Goal: Task Accomplishment & Management: Manage account settings

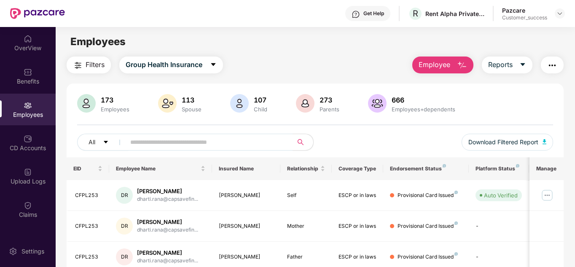
scroll to position [251, 0]
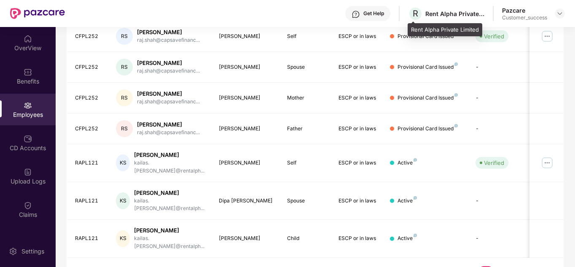
click at [448, 15] on div "Rent Alpha Private Limited" at bounding box center [455, 14] width 59 height 8
click at [559, 11] on img at bounding box center [560, 13] width 7 height 7
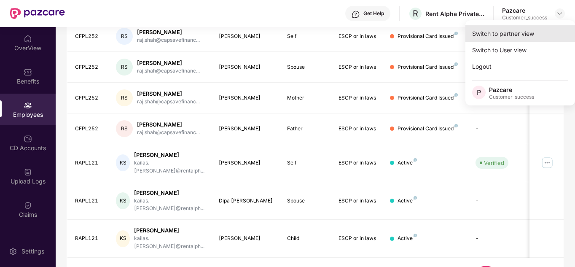
click at [517, 28] on div "Switch to partner view" at bounding box center [521, 33] width 110 height 16
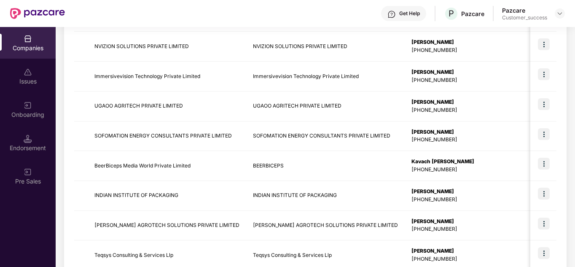
scroll to position [199, 0]
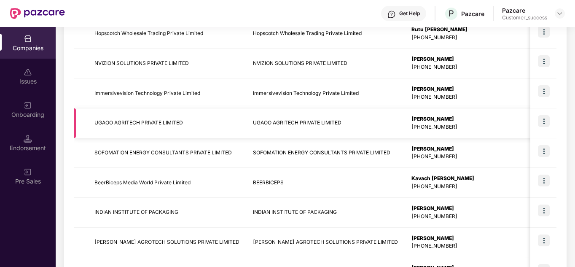
click at [545, 119] on img at bounding box center [544, 121] width 12 height 12
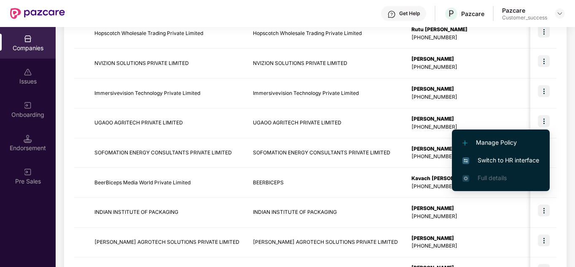
click at [505, 159] on span "Switch to HR interface" at bounding box center [501, 160] width 77 height 9
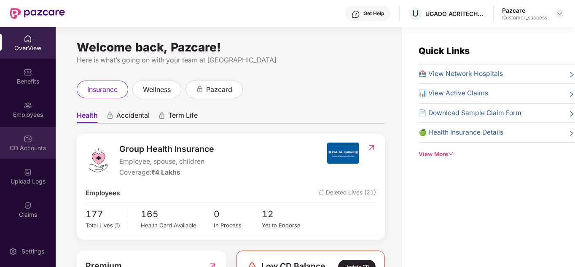
click at [25, 135] on img at bounding box center [28, 139] width 8 height 8
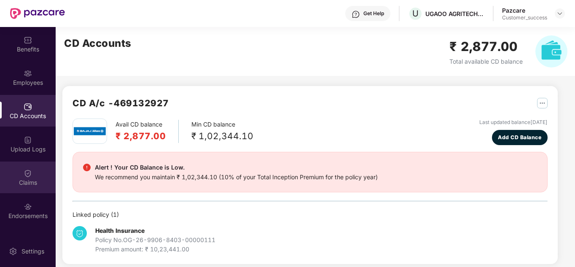
scroll to position [32, 0]
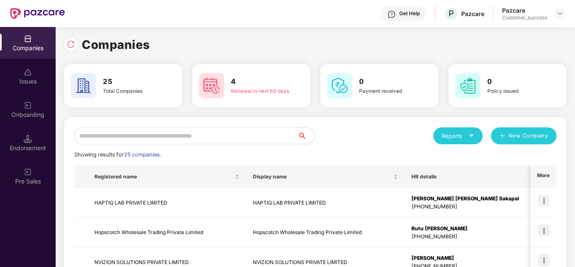
click at [146, 135] on input "text" at bounding box center [186, 135] width 224 height 17
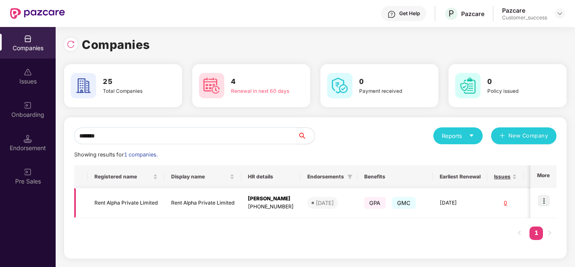
type input "*******"
click at [544, 203] on img at bounding box center [544, 201] width 12 height 12
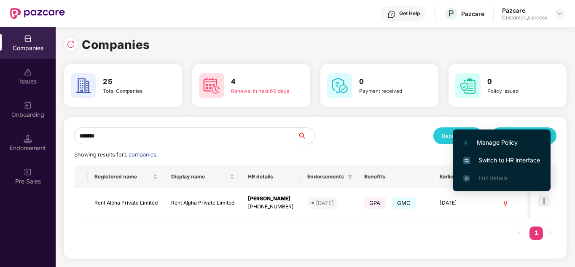
click at [506, 165] on li "Switch to HR interface" at bounding box center [502, 160] width 98 height 18
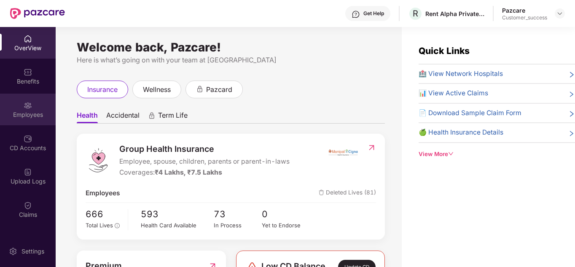
click at [17, 102] on div "Employees" at bounding box center [28, 110] width 56 height 32
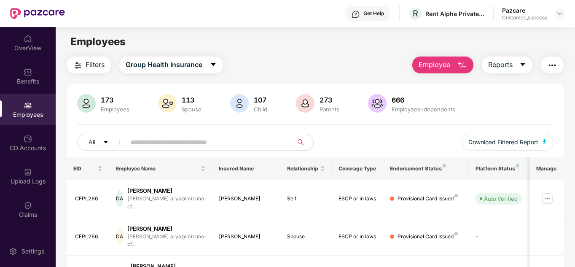
click at [393, 149] on div "All Download Filtered Report" at bounding box center [315, 146] width 477 height 24
click at [499, 139] on span "Download Filtered Report" at bounding box center [504, 142] width 70 height 9
click at [306, 62] on div "Filters Group Health Insurance Employee Reports" at bounding box center [316, 65] width 498 height 17
click at [476, 13] on div "Rent Alpha Private Limited" at bounding box center [455, 14] width 59 height 8
click at [556, 15] on div at bounding box center [560, 13] width 10 height 10
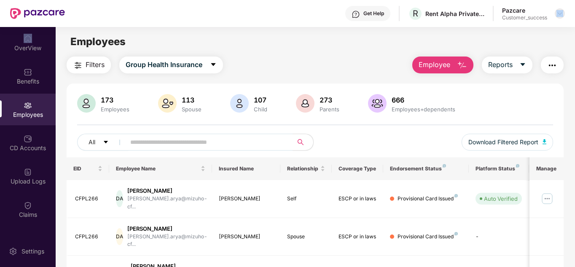
click at [556, 15] on div at bounding box center [560, 13] width 10 height 10
click at [556, 13] on div at bounding box center [560, 13] width 10 height 10
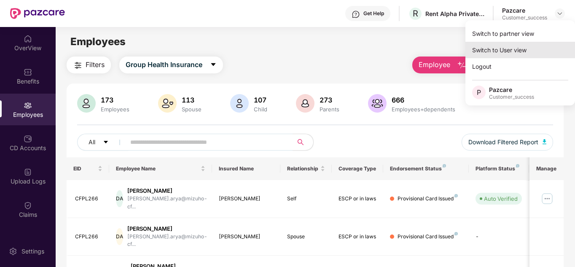
click at [504, 49] on div "Switch to User view" at bounding box center [521, 50] width 110 height 16
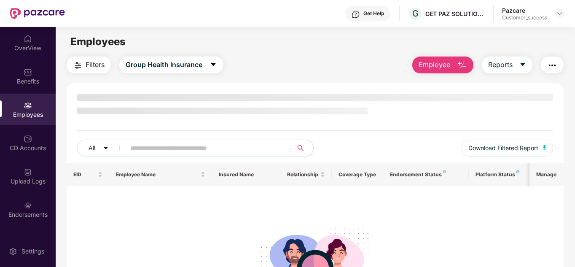
click at [302, 55] on main "Employees Filters Group Health Insurance Employee Reports All Download Filtered…" at bounding box center [315, 160] width 519 height 267
click at [559, 11] on img at bounding box center [560, 13] width 7 height 7
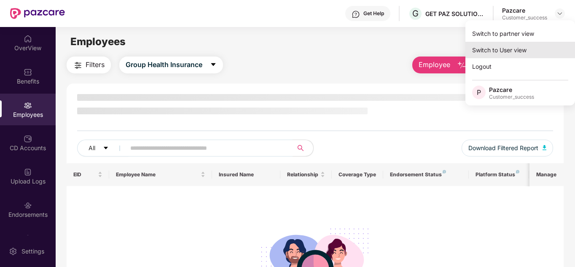
click at [519, 46] on div "Switch to User view" at bounding box center [521, 50] width 110 height 16
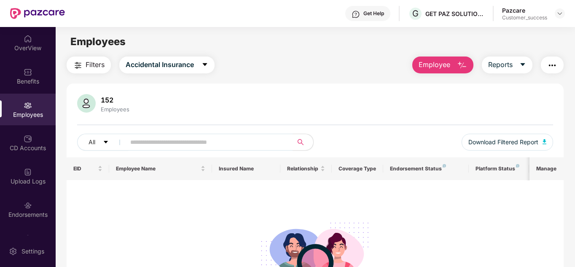
click at [555, 15] on div "Pazcare Customer_success" at bounding box center [533, 13] width 63 height 15
click at [556, 24] on div "Get Help G GET PAZ SOLUTIONS PRIVATE LIMTED Pazcare Customer_success" at bounding box center [315, 13] width 500 height 27
click at [558, 13] on img at bounding box center [560, 13] width 7 height 7
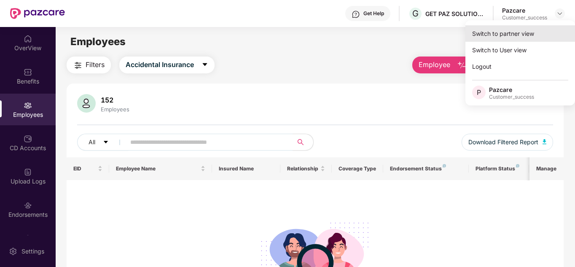
click at [516, 32] on div "Switch to partner view" at bounding box center [521, 33] width 110 height 16
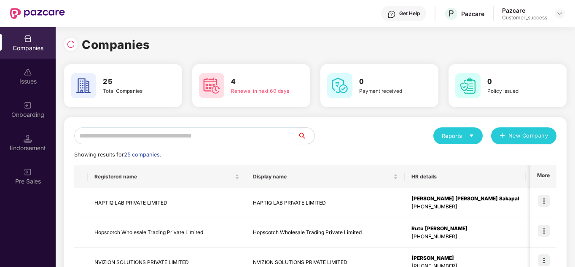
click at [192, 131] on input "text" at bounding box center [186, 135] width 224 height 17
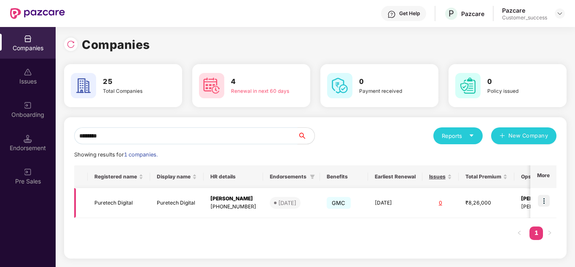
type input "********"
click at [542, 200] on img at bounding box center [544, 201] width 12 height 12
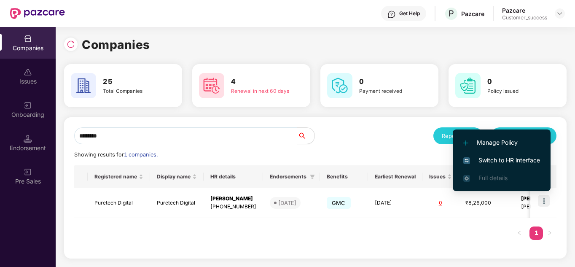
click at [501, 164] on span "Switch to HR interface" at bounding box center [502, 160] width 77 height 9
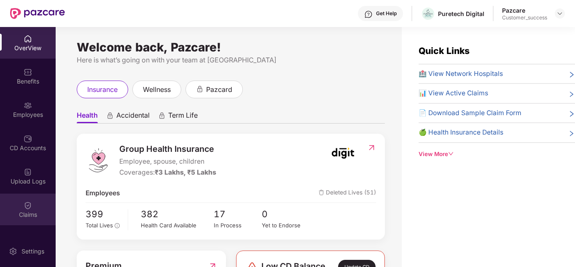
click at [36, 205] on div "Claims" at bounding box center [28, 210] width 56 height 32
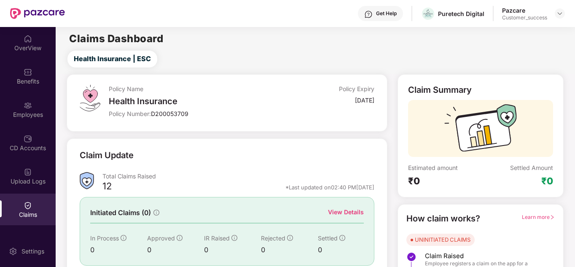
click at [347, 207] on div "Initiated Claims (0) View Details In Process 0 Approved 0 IR Raised 0 Rejected …" at bounding box center [227, 231] width 294 height 68
click at [345, 213] on div "View Details" at bounding box center [346, 212] width 36 height 9
click at [223, 130] on div "Policy Name Health Insurance Policy Number: D200053709 Policy Expiry 17 Apr 2026" at bounding box center [227, 102] width 321 height 57
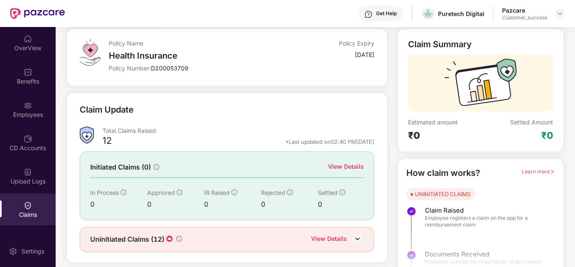
scroll to position [63, 0]
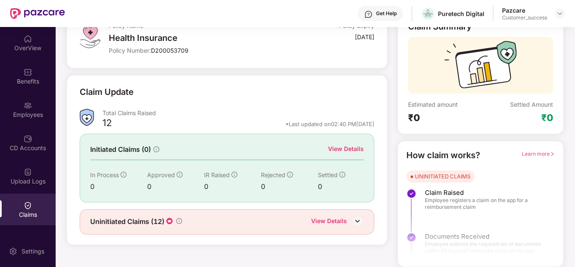
click at [342, 222] on div "View Details" at bounding box center [329, 221] width 36 height 11
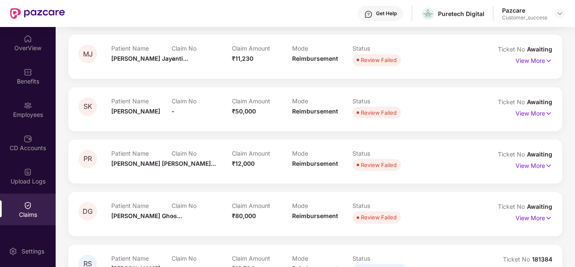
scroll to position [383, 0]
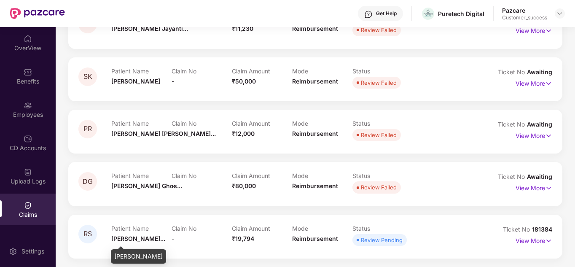
click at [138, 236] on span "Reshma Shikal..." at bounding box center [138, 238] width 54 height 7
click at [522, 242] on p "View More" at bounding box center [534, 239] width 37 height 11
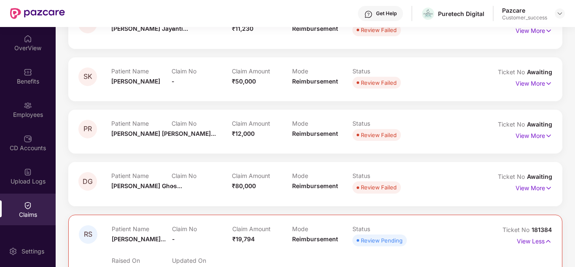
click at [480, 238] on div "RS Patient Name Reshma Shikal... Claim No - Claim Amount ₹19,794 Mode Reimburse…" at bounding box center [315, 250] width 473 height 50
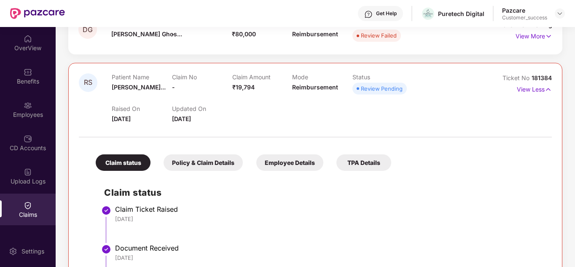
scroll to position [593, 0]
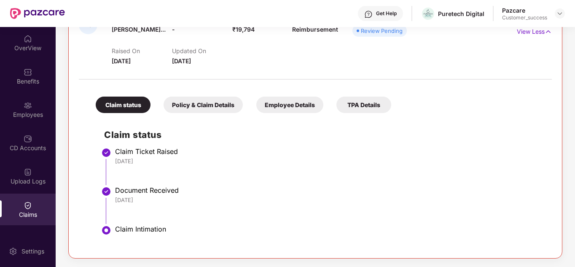
click at [198, 167] on li "Claim Ticket Raised 05 Oct 2025" at bounding box center [324, 169] width 440 height 39
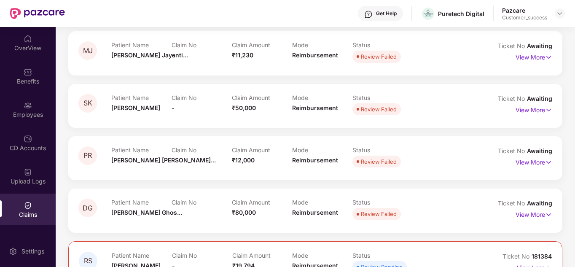
scroll to position [340, 0]
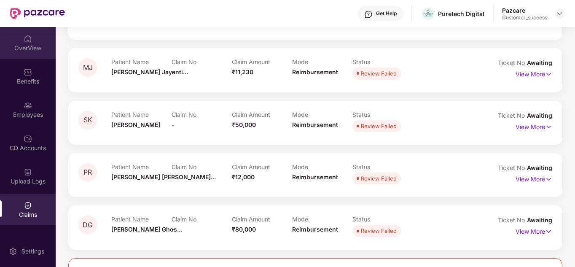
click at [41, 54] on div "OverView" at bounding box center [28, 43] width 56 height 32
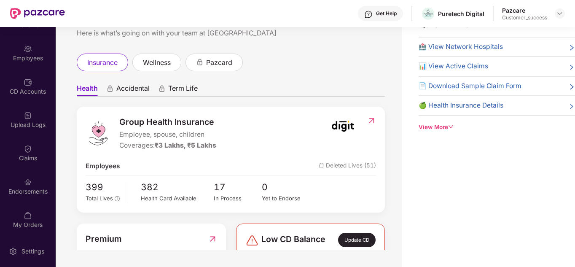
scroll to position [58, 0]
click at [26, 159] on div "Claims" at bounding box center [28, 156] width 56 height 8
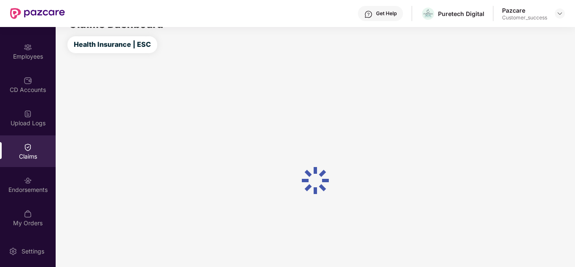
scroll to position [27, 0]
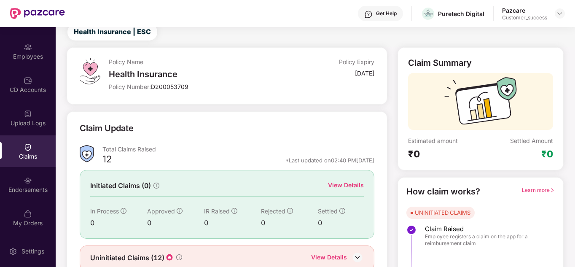
click at [221, 131] on div "Claim Update" at bounding box center [227, 133] width 294 height 23
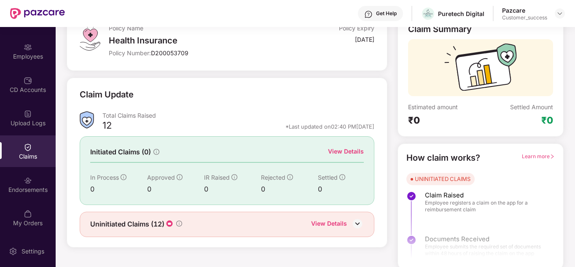
scroll to position [63, 0]
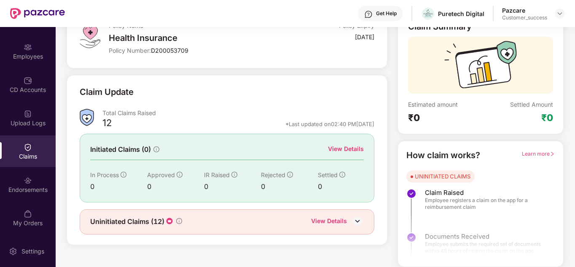
click at [355, 217] on img at bounding box center [357, 221] width 13 height 13
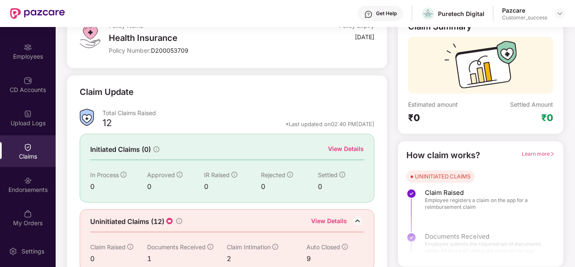
click at [382, 213] on div "Claim Update Total Claims Raised 12 *Last updated on 02:40 PM, 06 Oct 2025 Init…" at bounding box center [227, 178] width 321 height 207
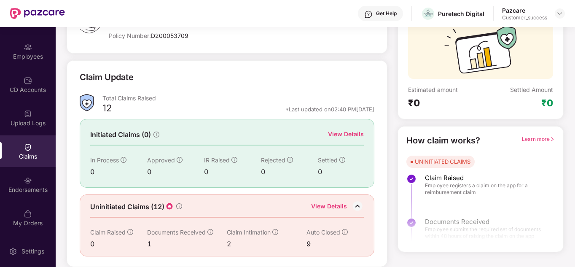
click at [322, 205] on div "View Details" at bounding box center [329, 207] width 36 height 11
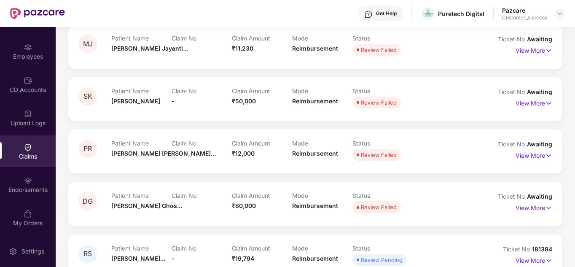
scroll to position [383, 0]
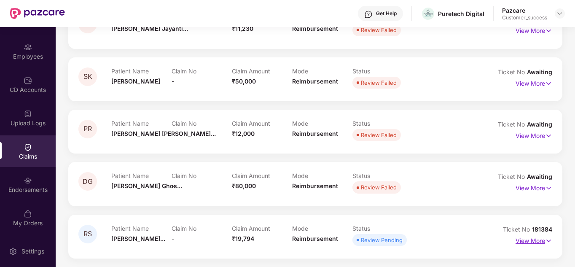
click at [527, 242] on p "View More" at bounding box center [534, 239] width 37 height 11
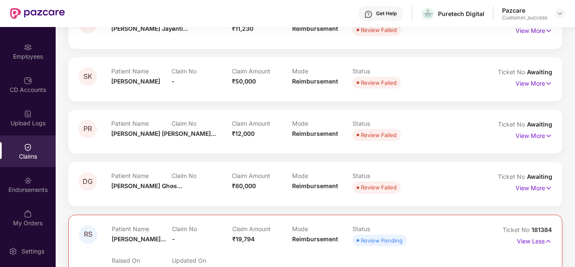
click at [571, 220] on div "Show DMU Claims LJ Patient Name Leena Jayesh ... Claim No - Claim Amount ₹55,00…" at bounding box center [316, 94] width 520 height 750
click at [567, 225] on div "Show DMU Claims LJ Patient Name Leena Jayesh ... Claim No - Claim Amount ₹55,00…" at bounding box center [316, 94] width 520 height 750
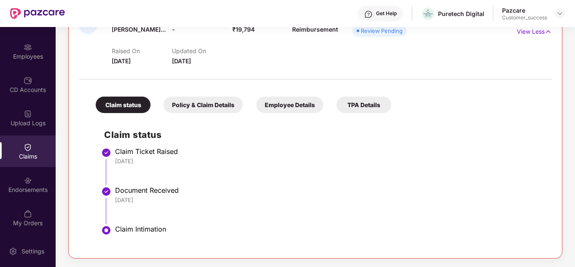
scroll to position [576, 0]
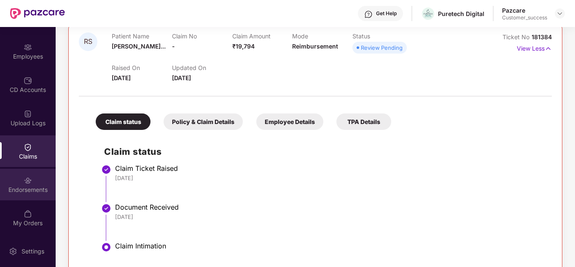
click at [28, 188] on div "Endorsements" at bounding box center [28, 190] width 56 height 8
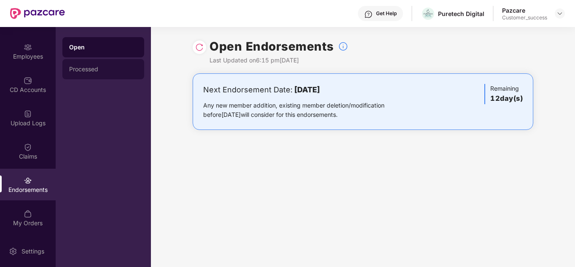
click at [91, 67] on div "Processed" at bounding box center [103, 69] width 68 height 7
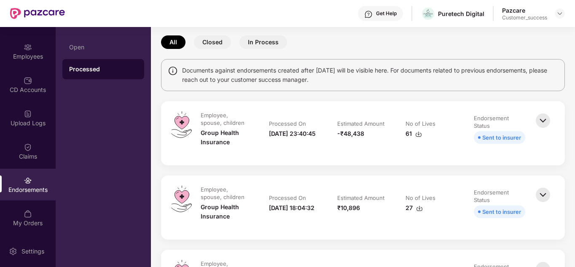
scroll to position [35, 0]
click at [419, 134] on img at bounding box center [418, 134] width 7 height 7
click at [563, 10] on img at bounding box center [560, 13] width 7 height 7
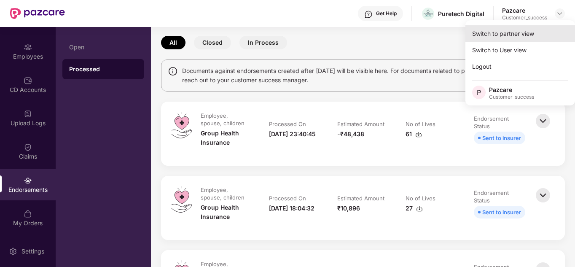
click at [526, 29] on div "Switch to partner view" at bounding box center [521, 33] width 110 height 16
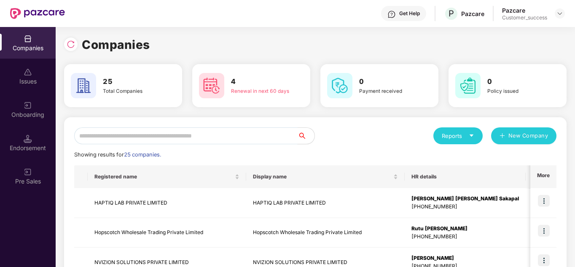
click at [184, 130] on input "text" at bounding box center [186, 135] width 224 height 17
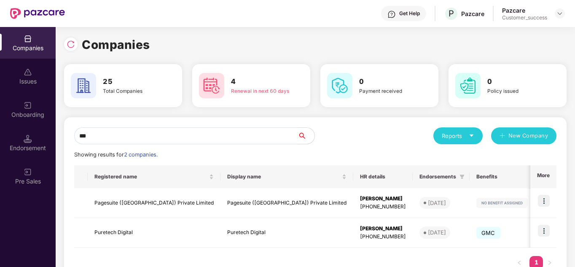
type input "****"
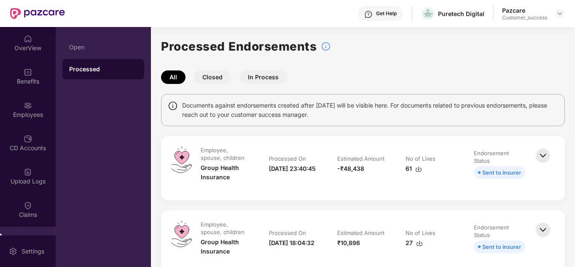
click at [544, 156] on img at bounding box center [543, 155] width 19 height 19
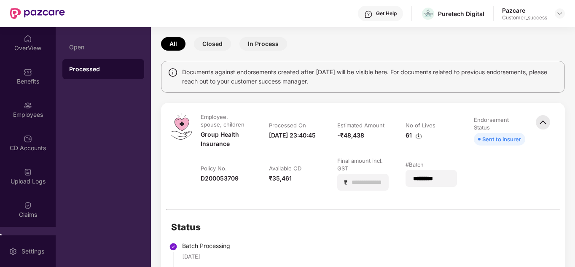
scroll to position [34, 0]
click at [229, 104] on div "Employee, spouse, children Group Health Insurance Processed On 22-Sep-2025 23:4…" at bounding box center [363, 156] width 404 height 106
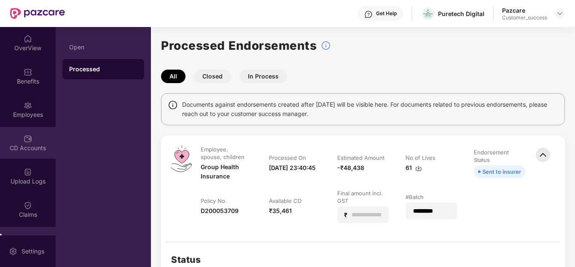
scroll to position [0, 0]
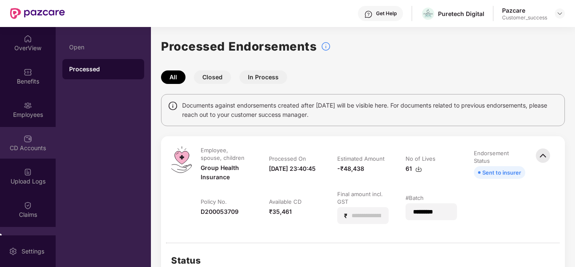
click at [11, 146] on div "CD Accounts" at bounding box center [28, 148] width 56 height 8
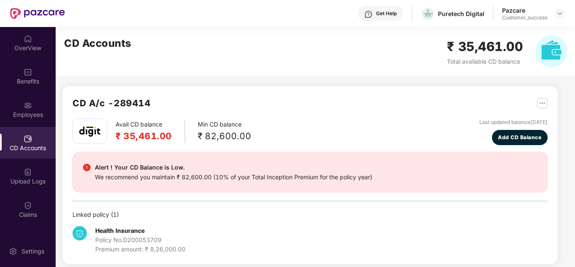
click at [280, 120] on div "Avail CD balance ₹ 35,461.00 Min CD balance ₹ 82,600.00 Last updated balance 27…" at bounding box center [310, 132] width 475 height 27
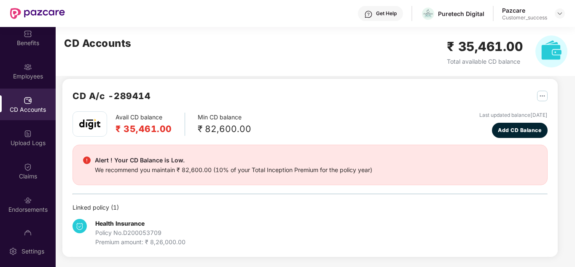
scroll to position [47, 0]
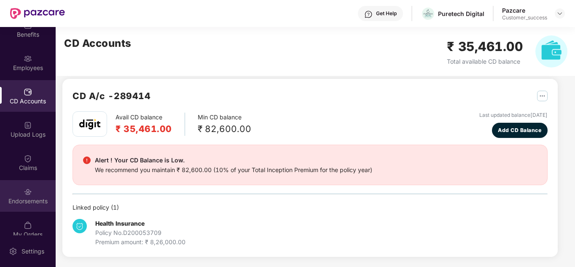
click at [30, 201] on div "Endorsements" at bounding box center [28, 201] width 56 height 8
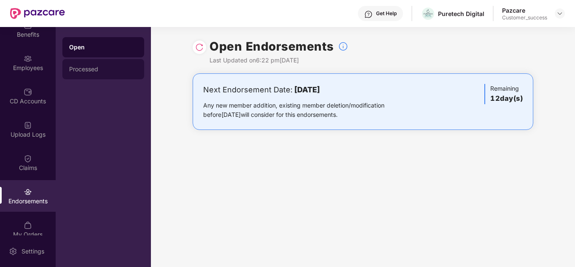
click at [107, 62] on div "Processed" at bounding box center [103, 69] width 82 height 20
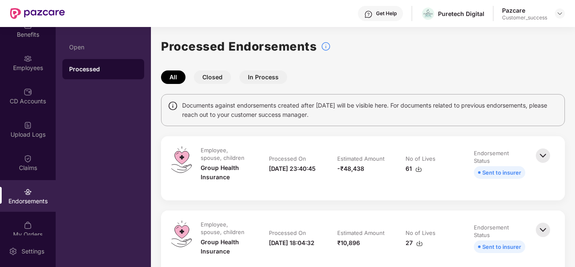
click at [395, 136] on div "Employee, spouse, children Group Health Insurance Processed On 22-Sep-2025 23:4…" at bounding box center [363, 168] width 404 height 64
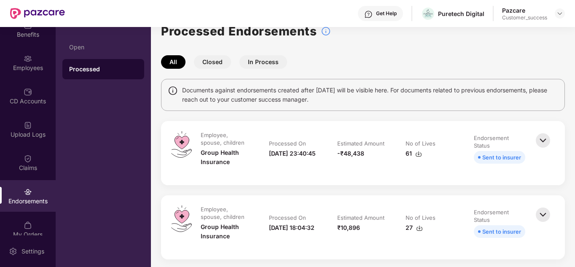
scroll to position [17, 0]
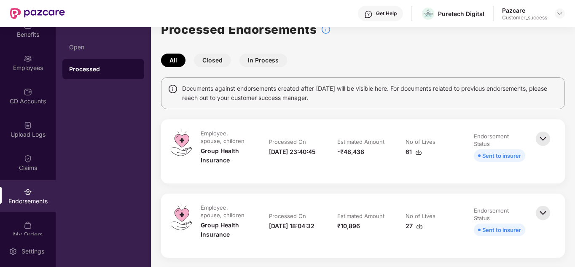
click at [545, 137] on img at bounding box center [543, 138] width 19 height 19
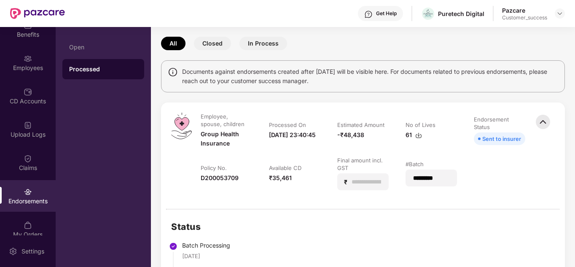
scroll to position [51, 0]
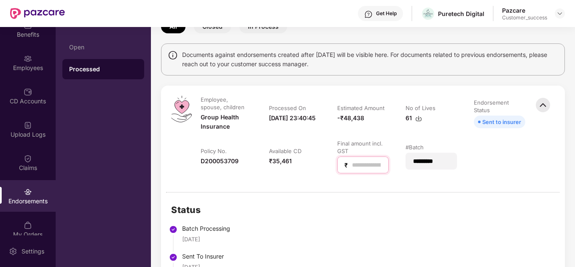
click at [363, 167] on input "*" at bounding box center [366, 165] width 30 height 9
click at [363, 175] on td "Final amount incl. GST ₹ *" at bounding box center [363, 161] width 68 height 42
click at [361, 165] on input "*" at bounding box center [366, 165] width 30 height 9
click at [353, 178] on td "Final amount incl. GST ₹ *" at bounding box center [363, 161] width 68 height 42
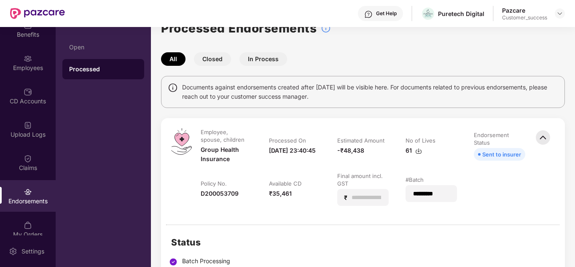
scroll to position [17, 0]
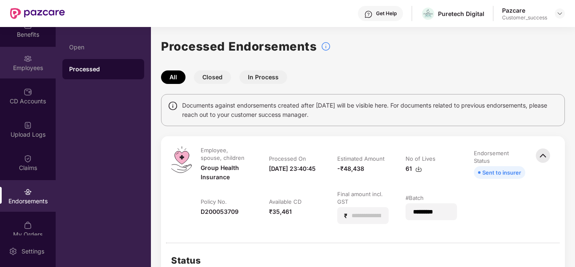
click at [30, 68] on div "Employees" at bounding box center [28, 68] width 56 height 8
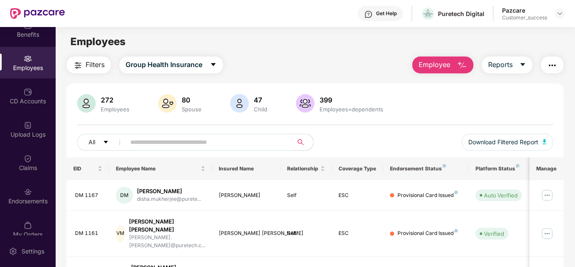
click at [336, 144] on div "All Download Filtered Report" at bounding box center [315, 146] width 477 height 24
click at [560, 12] on img at bounding box center [560, 13] width 7 height 7
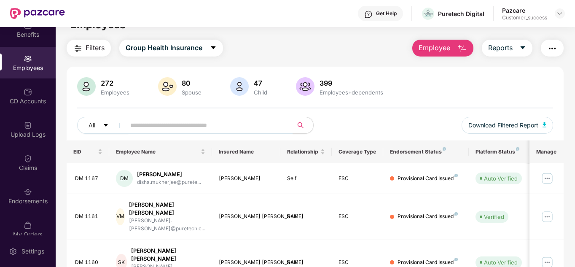
scroll to position [34, 0]
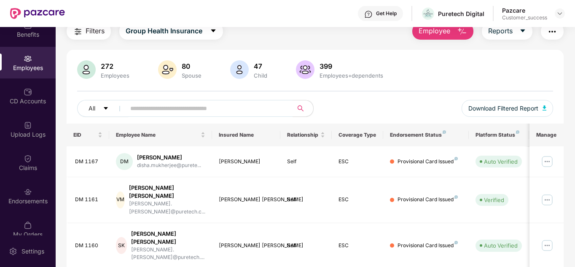
click at [462, 69] on div "272 Employees 80 Spouse 47 Child 399 Employees+dependents" at bounding box center [315, 70] width 477 height 20
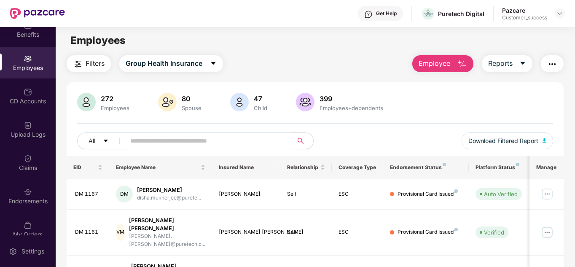
scroll to position [0, 0]
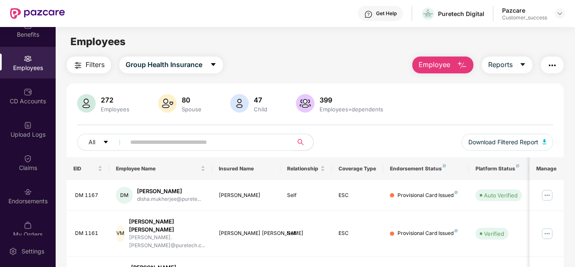
click at [556, 10] on div at bounding box center [560, 13] width 10 height 10
click at [560, 11] on img at bounding box center [560, 13] width 7 height 7
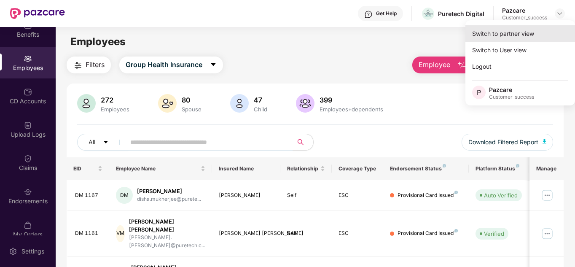
click at [533, 30] on div "Switch to partner view" at bounding box center [521, 33] width 110 height 16
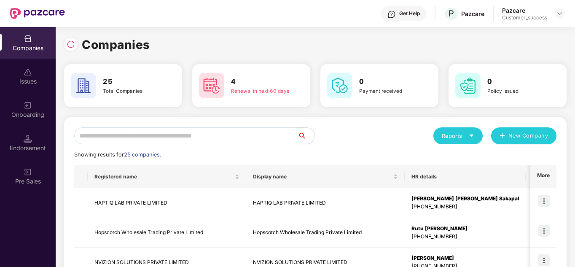
click at [121, 134] on input "text" at bounding box center [186, 135] width 224 height 17
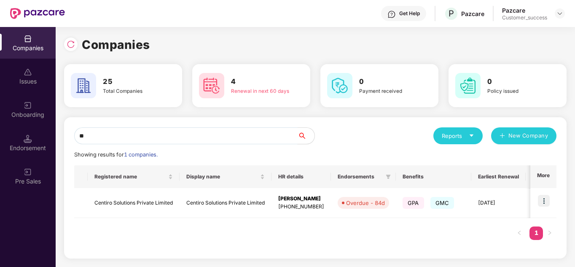
type input "*"
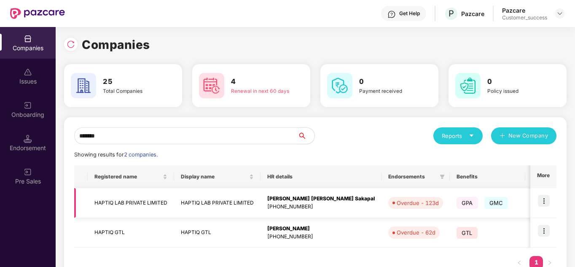
type input "******"
click at [540, 202] on img at bounding box center [544, 201] width 12 height 12
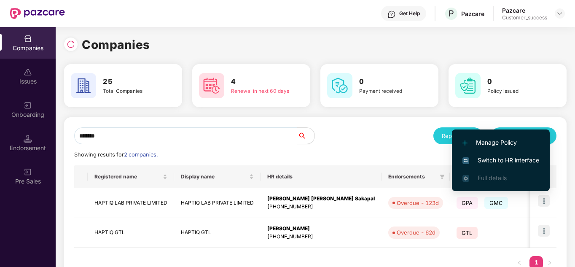
click at [502, 157] on span "Switch to HR interface" at bounding box center [501, 160] width 77 height 9
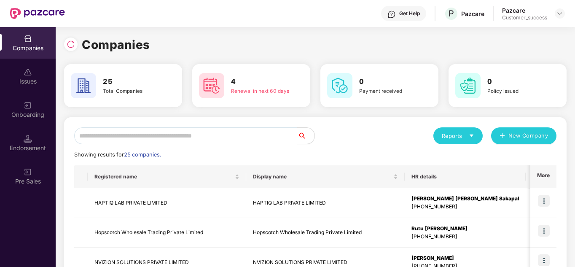
click at [356, 129] on div "Reports New Company" at bounding box center [436, 135] width 241 height 17
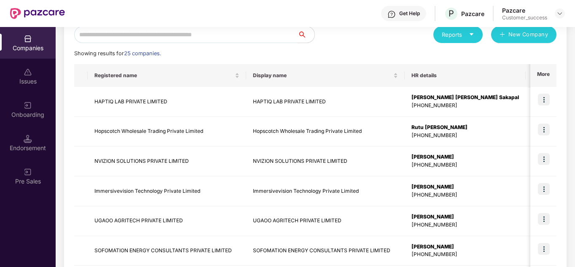
scroll to position [84, 0]
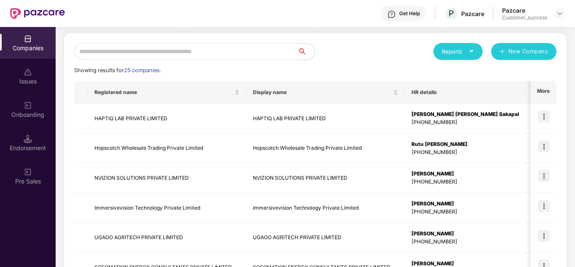
click at [167, 59] on input "text" at bounding box center [186, 51] width 224 height 17
type input "*"
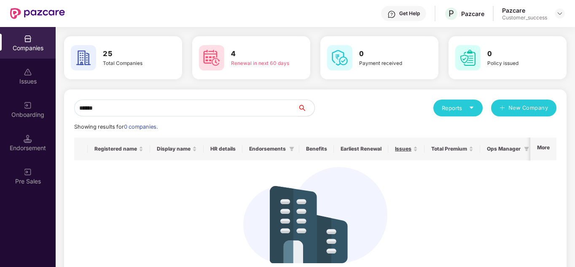
scroll to position [0, 0]
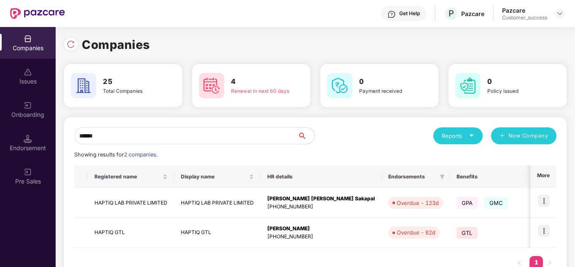
type input "******"
click at [468, 133] on div "Reports" at bounding box center [458, 136] width 32 height 8
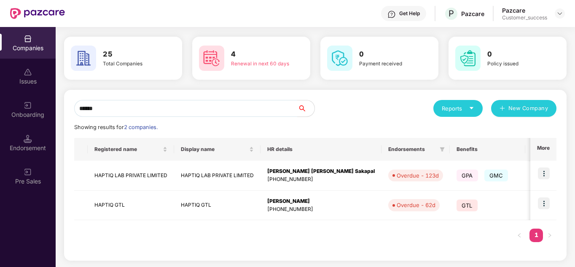
scroll to position [28, 0]
click at [464, 105] on div "Reports" at bounding box center [458, 108] width 32 height 8
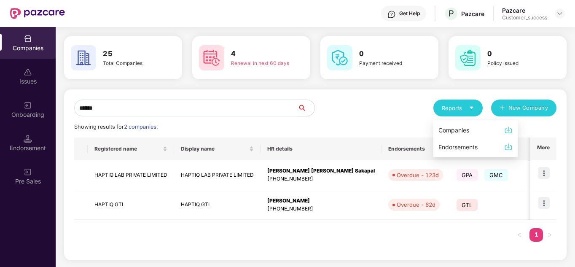
click at [404, 100] on div "Reports New Company" at bounding box center [436, 108] width 241 height 17
click at [473, 106] on icon "caret-down" at bounding box center [471, 107] width 5 height 5
click at [411, 123] on div "Showing results for 2 companies." at bounding box center [315, 127] width 483 height 8
click at [548, 176] on img at bounding box center [544, 173] width 12 height 12
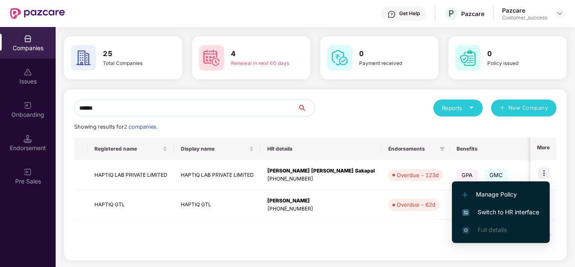
click at [403, 119] on div "****** Reports New Company Showing results for 2 companies. Registered name Dis…" at bounding box center [315, 175] width 483 height 151
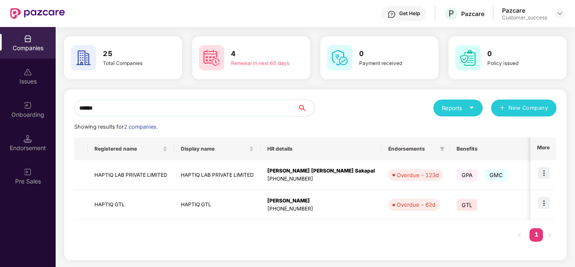
click at [374, 100] on div "Reports New Company" at bounding box center [436, 108] width 241 height 17
click at [473, 105] on icon "caret-down" at bounding box center [471, 107] width 5 height 5
click at [401, 102] on div "Reports New Company" at bounding box center [436, 108] width 241 height 17
click at [469, 113] on div "Reports" at bounding box center [458, 108] width 49 height 17
click at [389, 104] on div "Reports New Company" at bounding box center [436, 108] width 241 height 17
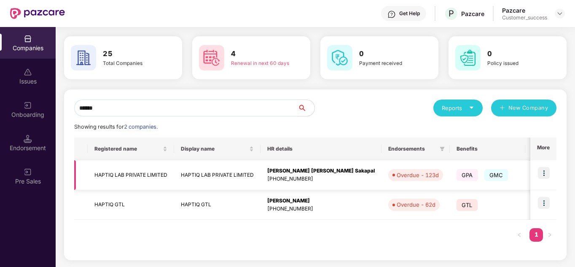
click at [152, 173] on td "HAPTIQ LAB PRIVATE LIMITED" at bounding box center [131, 175] width 86 height 30
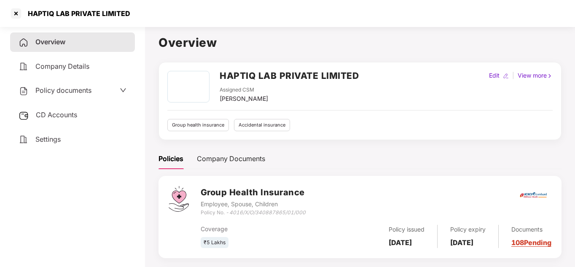
click at [54, 84] on div "Policy documents" at bounding box center [72, 90] width 125 height 19
click at [56, 89] on span "Policy documents" at bounding box center [63, 90] width 56 height 8
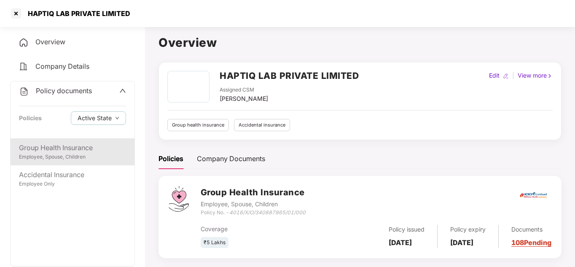
click at [70, 144] on div "Group Health Insurance" at bounding box center [72, 148] width 107 height 11
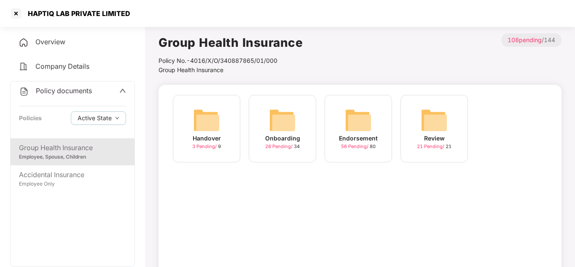
click at [288, 123] on img at bounding box center [282, 120] width 27 height 27
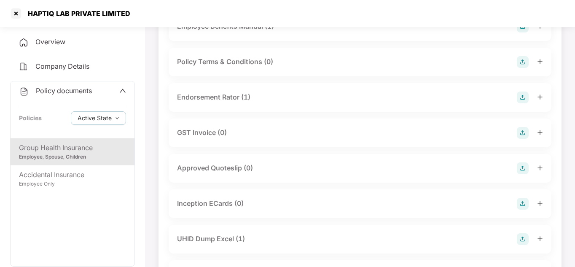
scroll to position [226, 0]
drag, startPoint x: 320, startPoint y: 177, endPoint x: 219, endPoint y: 238, distance: 118.3
click at [219, 238] on div "UHID Dump Excel (1)" at bounding box center [211, 237] width 68 height 11
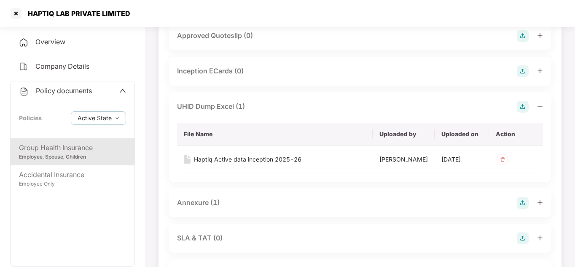
scroll to position [340, 0]
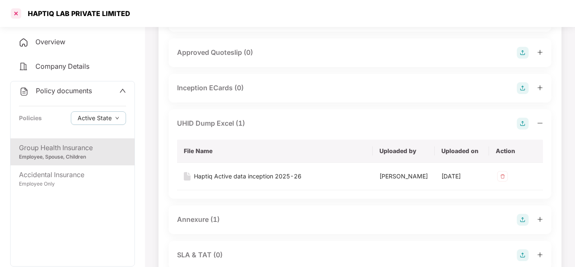
click at [14, 15] on div at bounding box center [15, 13] width 13 height 13
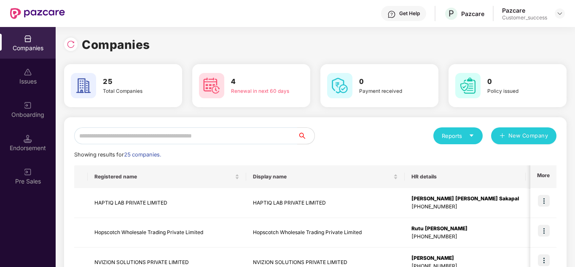
scroll to position [0, 0]
click at [139, 216] on td "HAPTIQ LAB PRIVATE LIMITED" at bounding box center [167, 203] width 159 height 30
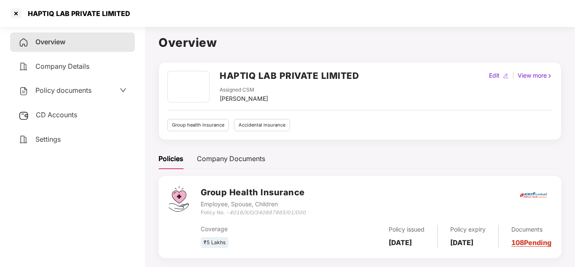
click at [65, 86] on span "Policy documents" at bounding box center [63, 90] width 56 height 8
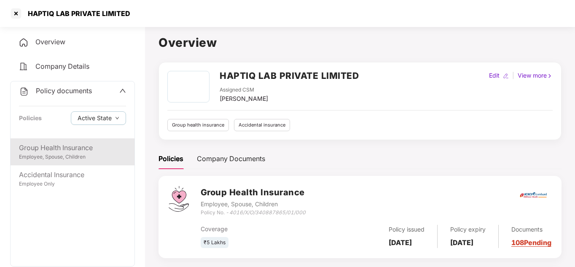
click at [97, 143] on div "Group Health Insurance" at bounding box center [72, 148] width 107 height 11
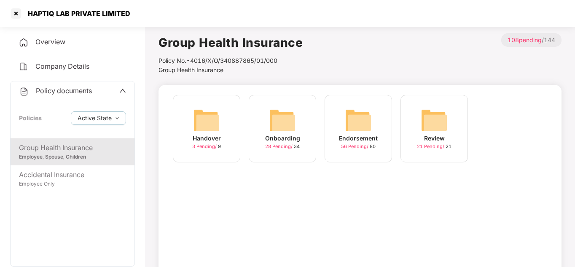
click at [363, 123] on img at bounding box center [358, 120] width 27 height 27
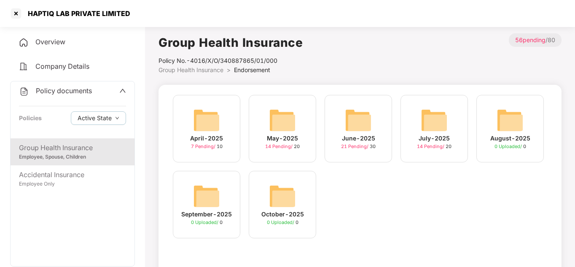
click at [440, 118] on img at bounding box center [434, 120] width 27 height 27
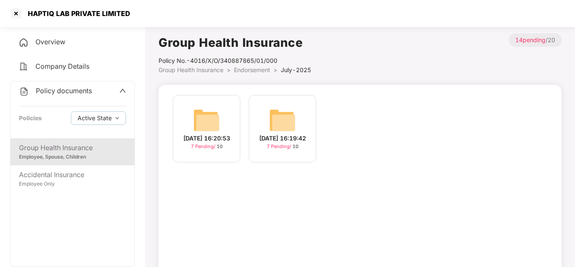
click at [278, 107] on img at bounding box center [282, 120] width 27 height 27
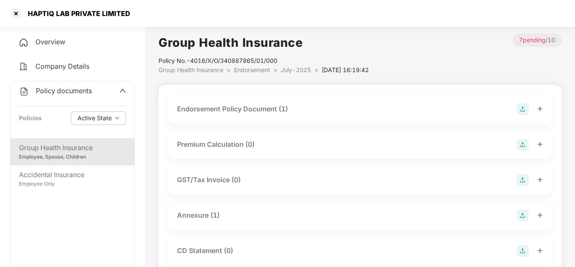
click at [24, 16] on div "HAPTIQ LAB PRIVATE LIMITED" at bounding box center [77, 13] width 108 height 8
click at [10, 11] on div at bounding box center [15, 13] width 13 height 13
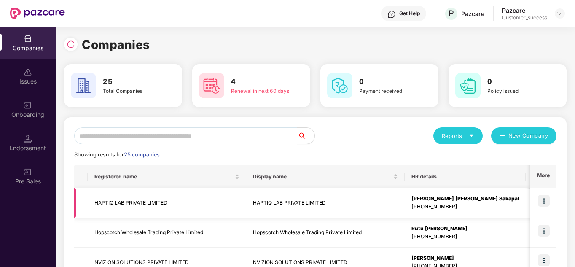
click at [544, 196] on img at bounding box center [544, 201] width 12 height 12
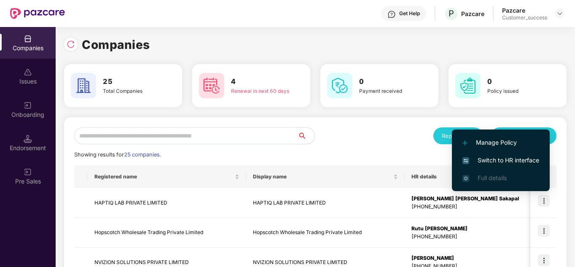
click at [505, 156] on span "Switch to HR interface" at bounding box center [501, 160] width 77 height 9
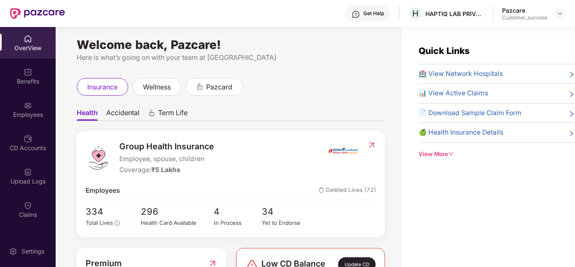
scroll to position [3, 0]
click at [561, 18] on div at bounding box center [560, 13] width 10 height 10
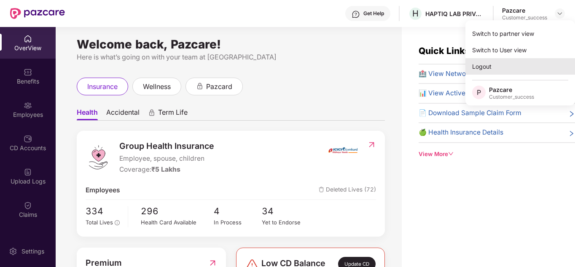
click at [488, 67] on div "Logout" at bounding box center [521, 66] width 110 height 16
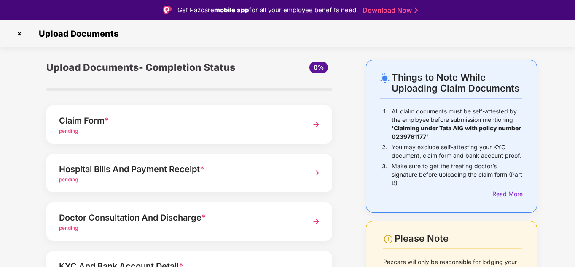
click at [345, 164] on div "Upload Documents- Completion Status 0% Claim Form * pending Hospital Bills And …" at bounding box center [189, 226] width 328 height 333
click at [351, 86] on div "Upload Documents- Completion Status 0% Claim Form * pending Hospital Bills And …" at bounding box center [189, 226] width 328 height 333
